Goal: Download file/media

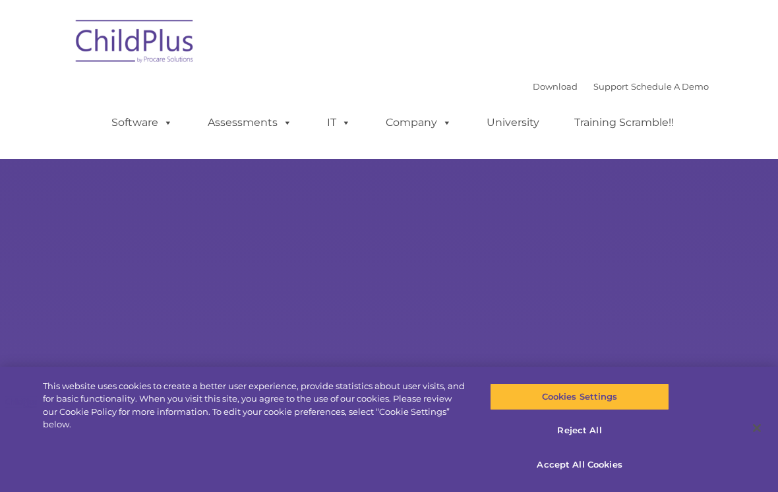
select select "MEDIUM"
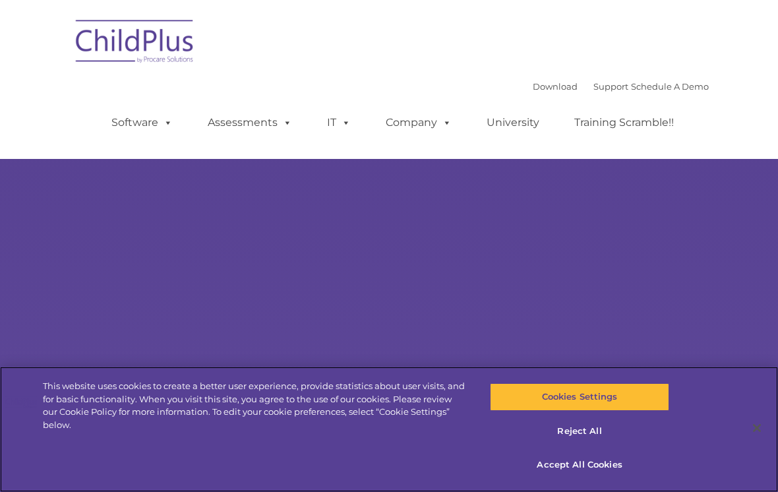
scroll to position [1, 0]
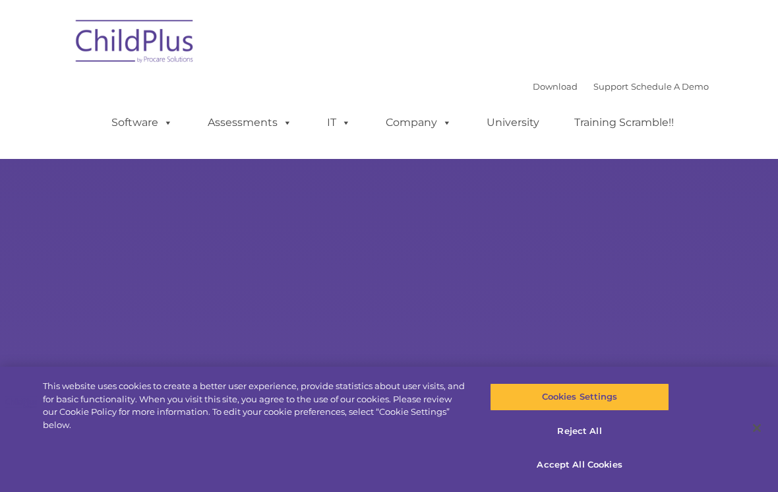
click at [775, 195] on div "Learn More Request a Demo The Future of ChildPlus is Here! Boost your productiv…" at bounding box center [389, 243] width 778 height 489
select select "MEDIUM"
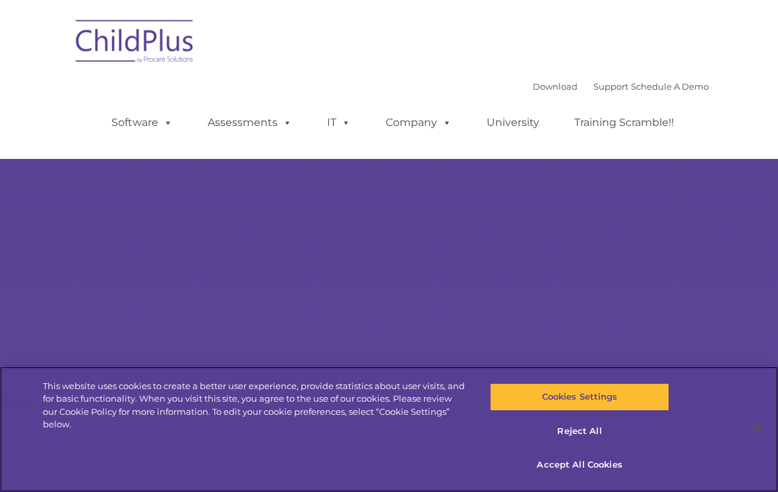
click at [603, 469] on button "Accept All Cookies" at bounding box center [579, 465] width 179 height 28
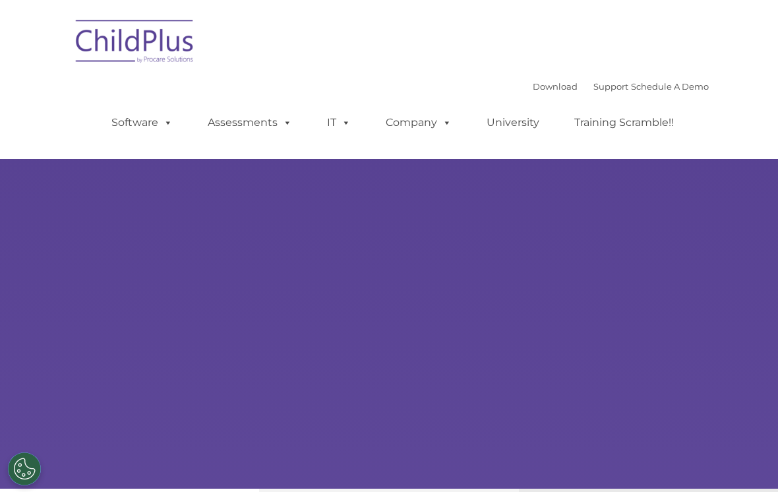
click at [773, 297] on div "Learn More Request a Demo The Future of ChildPlus is Here! Boost your productiv…" at bounding box center [389, 243] width 778 height 489
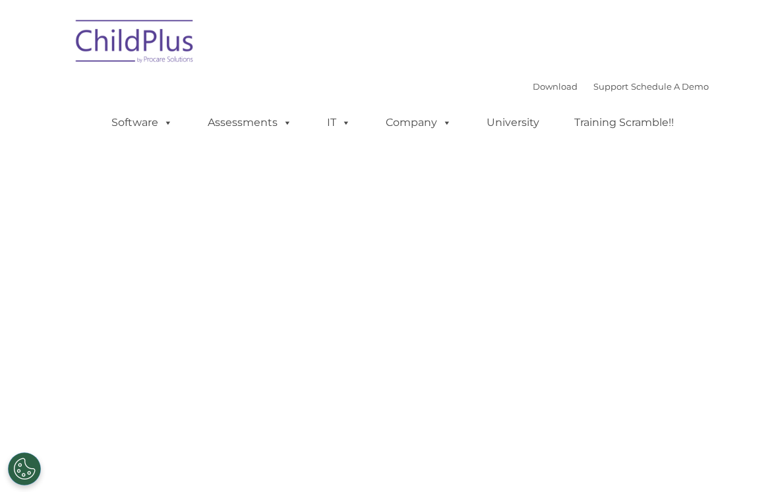
click at [547, 85] on link "Download" at bounding box center [555, 86] width 45 height 11
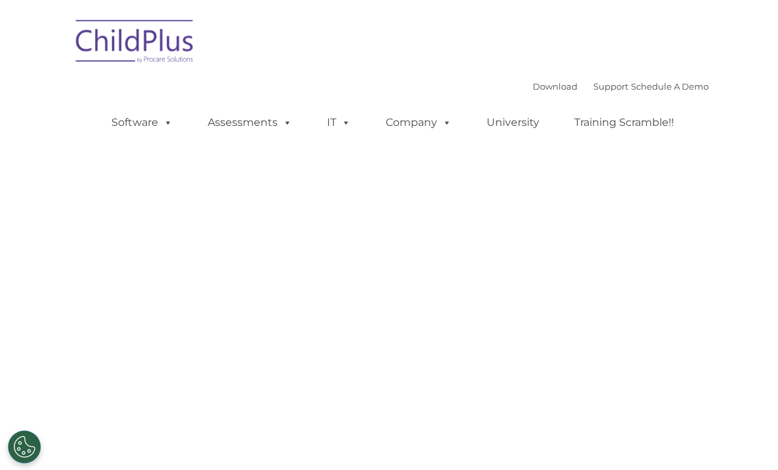
click at [254, 345] on div "Learn More Request a Demo The Future of ChildPlus is Here! Boost your productiv…" at bounding box center [389, 224] width 620 height 489
